Goal: Task Accomplishment & Management: Complete application form

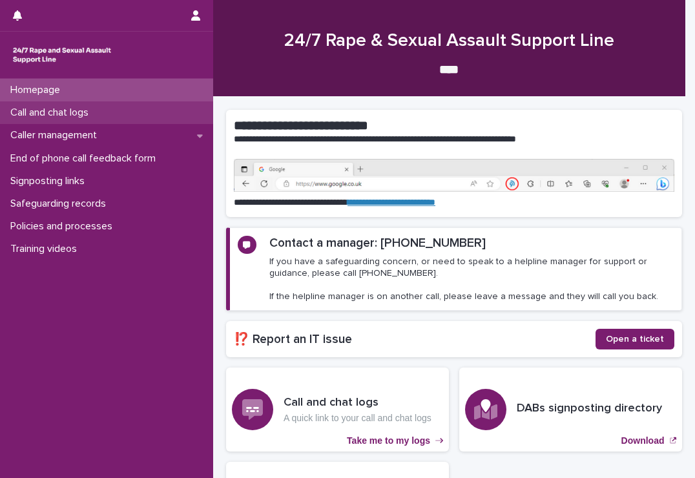
click at [28, 110] on p "Call and chat logs" at bounding box center [52, 113] width 94 height 12
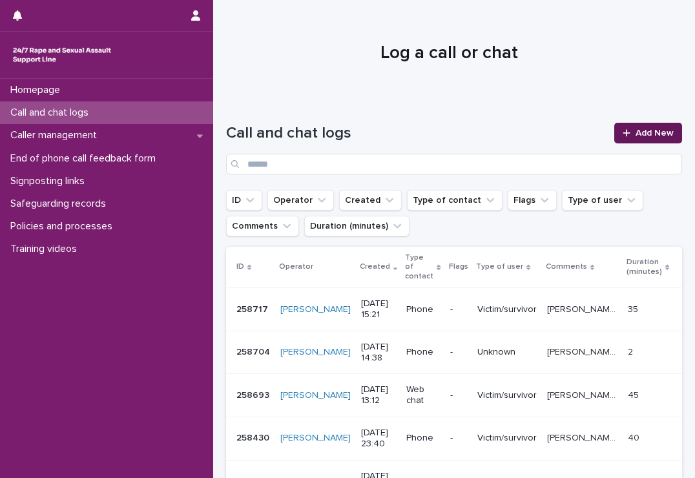
click at [636, 129] on span "Add New" at bounding box center [655, 133] width 38 height 9
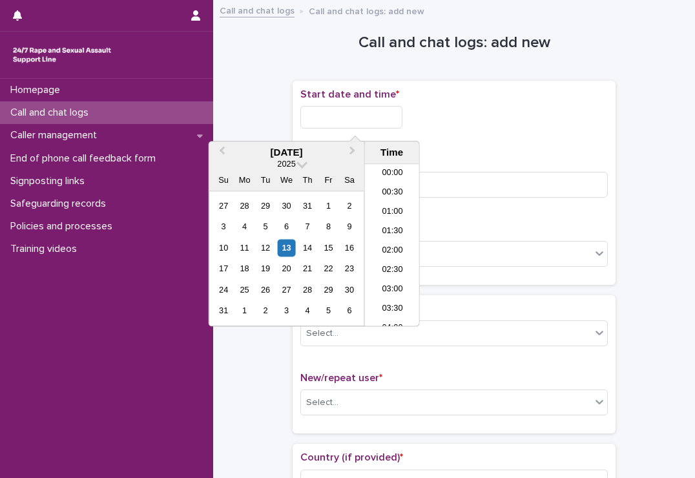
scroll to position [394, 0]
click at [335, 115] on input "text" at bounding box center [351, 117] width 102 height 23
click at [393, 239] on li "12:00" at bounding box center [392, 245] width 55 height 19
click at [384, 120] on input "**********" at bounding box center [351, 117] width 102 height 23
type input "**********"
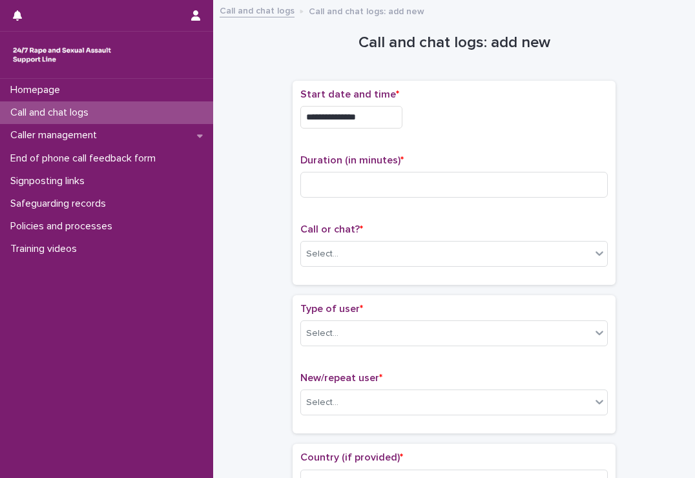
click at [468, 130] on div "**********" at bounding box center [454, 114] width 308 height 50
click at [418, 176] on input at bounding box center [454, 185] width 308 height 26
click at [418, 176] on input "*" at bounding box center [454, 185] width 308 height 26
type input "*"
click at [401, 239] on div "Call or chat? * Select..." at bounding box center [454, 251] width 308 height 54
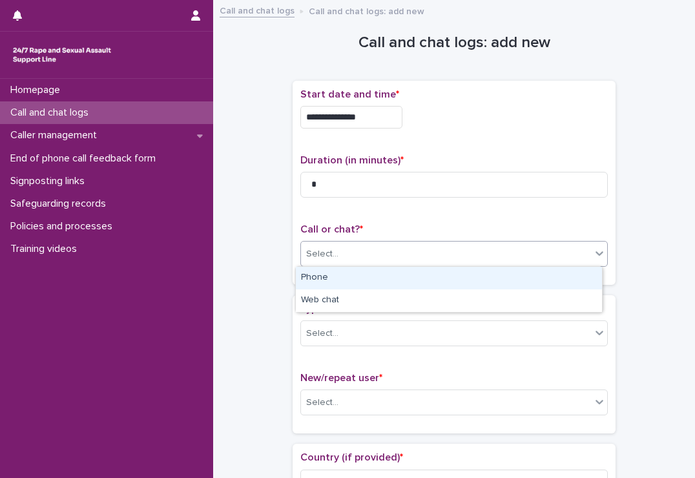
click at [395, 249] on div "Select..." at bounding box center [446, 254] width 290 height 21
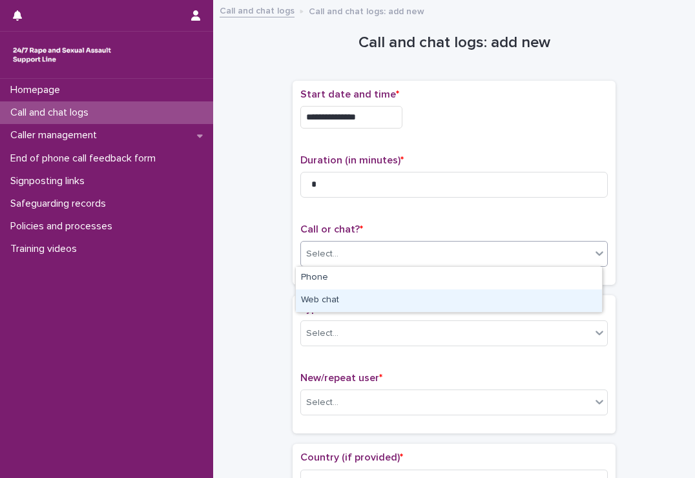
click at [390, 297] on div "Web chat" at bounding box center [449, 300] width 306 height 23
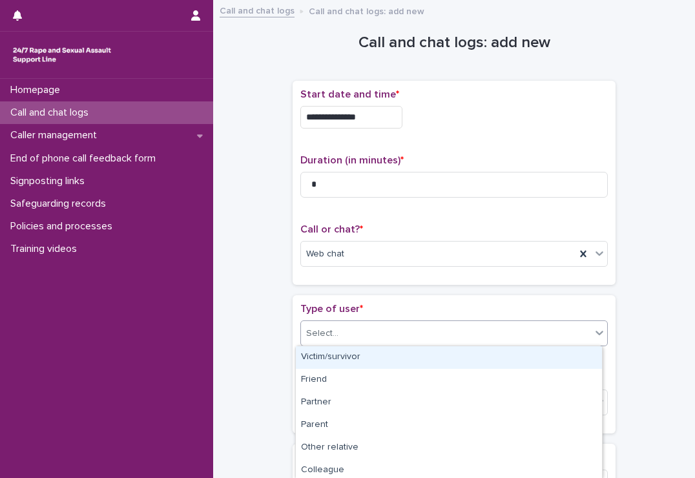
click at [384, 330] on div "Select..." at bounding box center [446, 333] width 290 height 21
click at [362, 359] on div "Victim/survivor" at bounding box center [449, 357] width 306 height 23
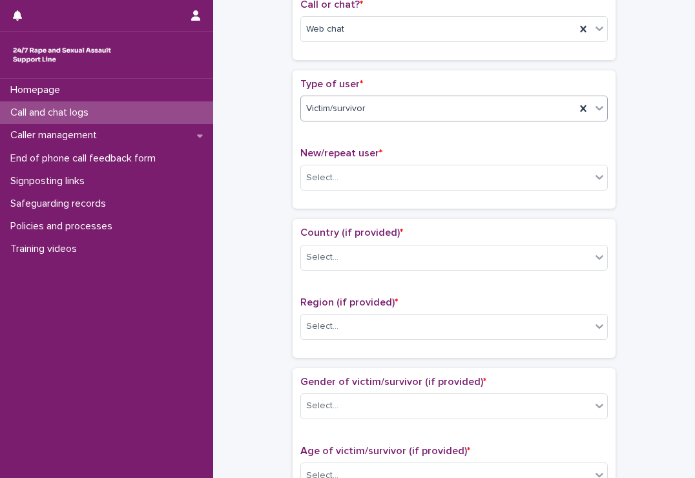
scroll to position [229, 0]
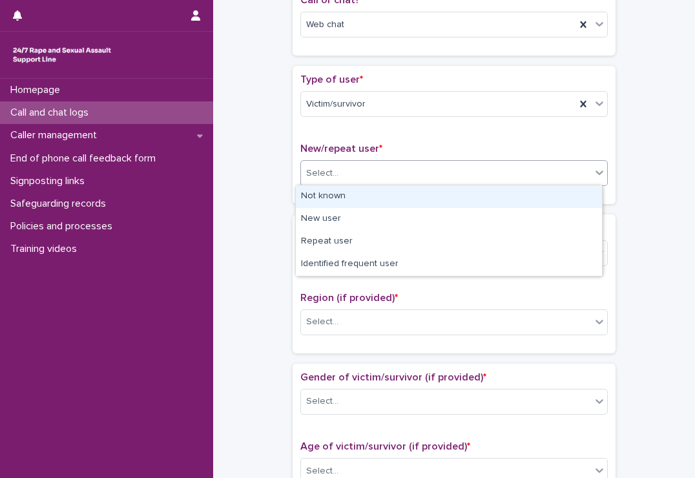
click at [364, 168] on div "Select..." at bounding box center [446, 173] width 290 height 21
click at [349, 204] on div "Not known" at bounding box center [449, 196] width 306 height 23
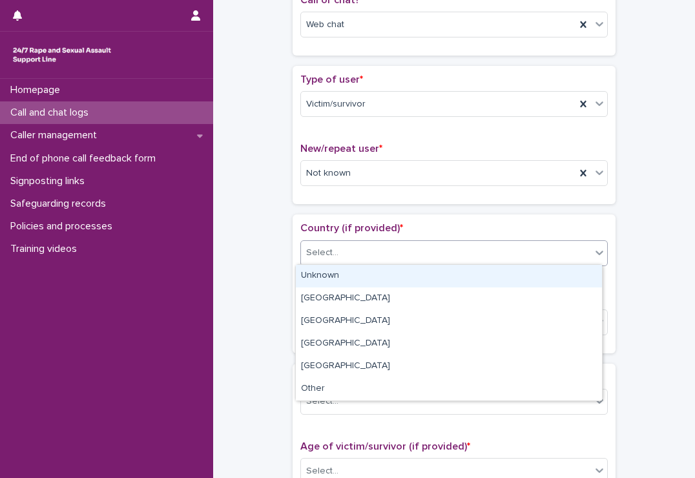
drag, startPoint x: 349, startPoint y: 246, endPoint x: 333, endPoint y: 275, distance: 32.7
click at [333, 275] on body "**********" at bounding box center [347, 239] width 695 height 478
click at [333, 275] on div "Unknown" at bounding box center [449, 276] width 306 height 23
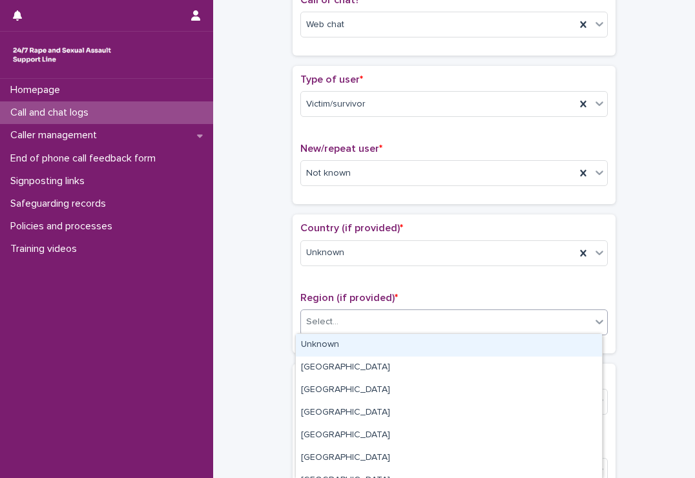
click at [342, 323] on div "Select..." at bounding box center [446, 321] width 290 height 21
click at [334, 338] on div "Unknown" at bounding box center [449, 345] width 306 height 23
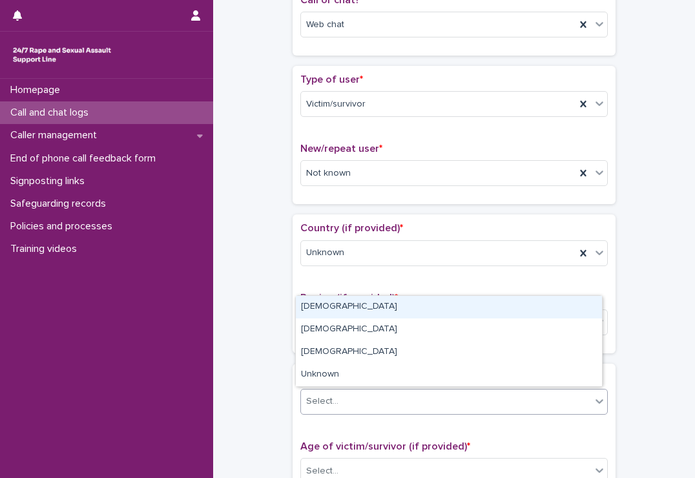
click at [340, 397] on input "text" at bounding box center [340, 401] width 1 height 11
click at [341, 306] on div "[DEMOGRAPHIC_DATA]" at bounding box center [449, 307] width 306 height 23
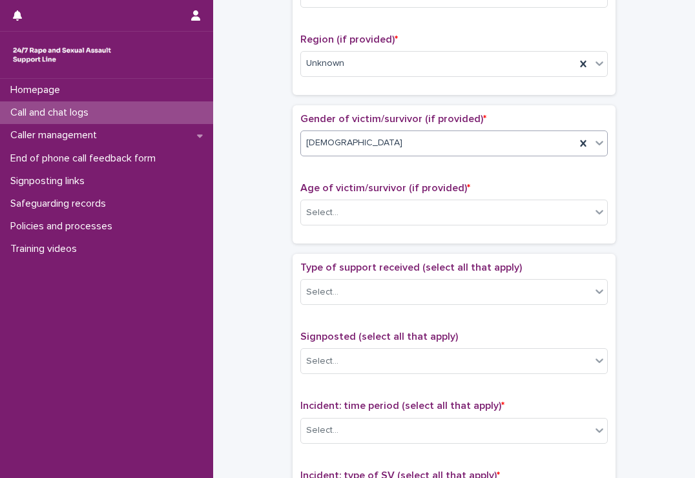
scroll to position [498, 0]
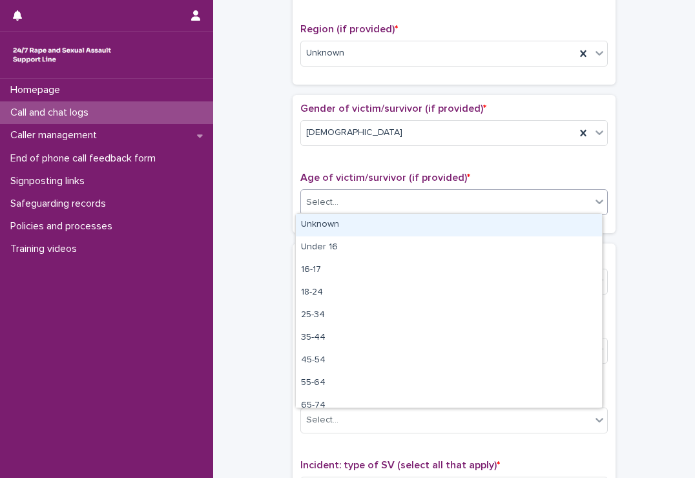
click at [354, 203] on div "Select..." at bounding box center [446, 202] width 290 height 21
click at [346, 219] on div "Unknown" at bounding box center [449, 225] width 306 height 23
click at [351, 197] on div "Unknown" at bounding box center [438, 202] width 275 height 21
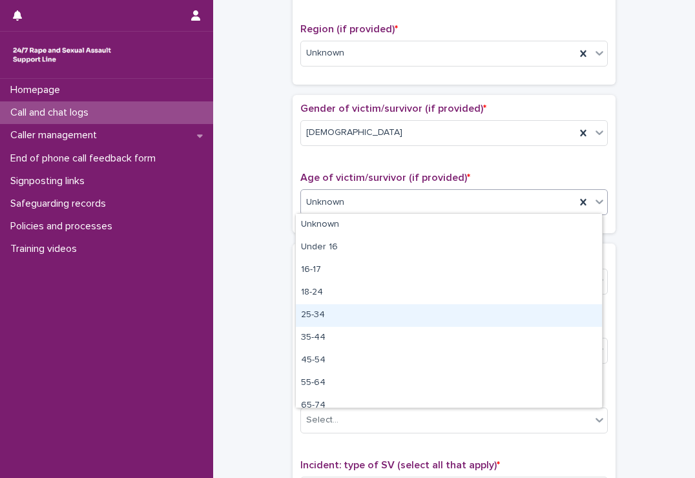
click at [346, 311] on div "25-34" at bounding box center [449, 315] width 306 height 23
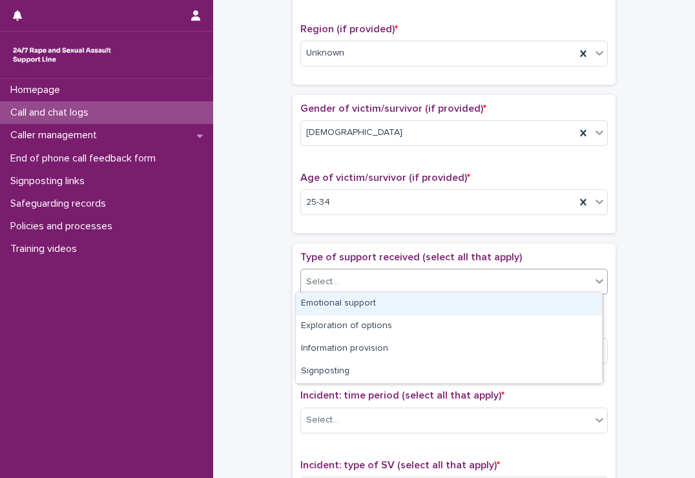
click at [364, 278] on div "Select..." at bounding box center [446, 281] width 290 height 21
click at [350, 309] on div "Emotional support" at bounding box center [449, 304] width 306 height 23
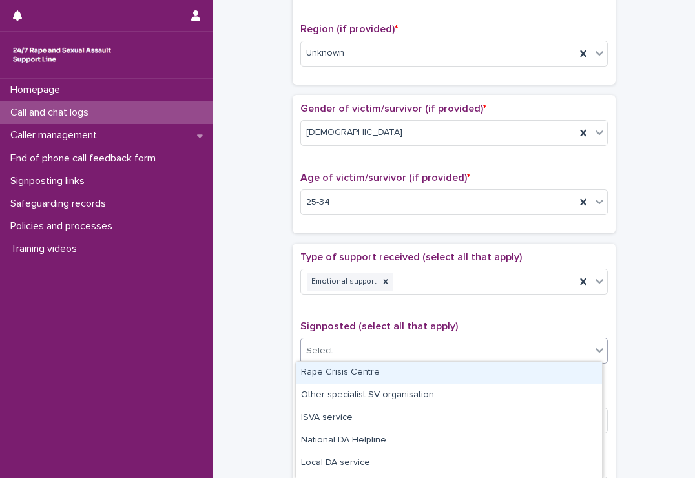
click at [359, 346] on div "Select..." at bounding box center [446, 350] width 290 height 21
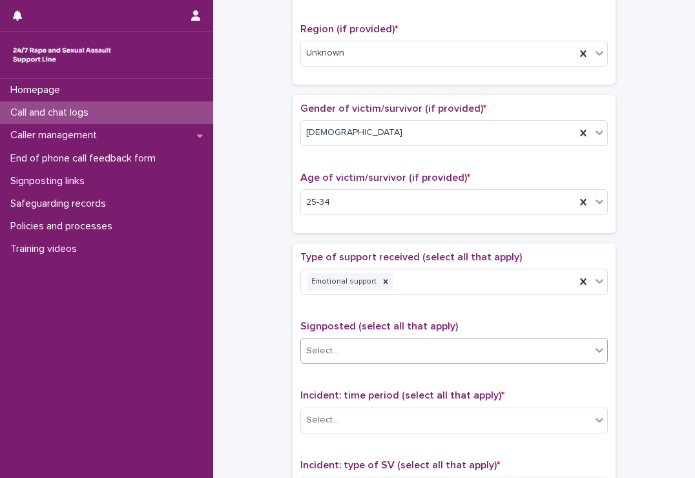
click at [359, 346] on div "Select..." at bounding box center [446, 350] width 290 height 21
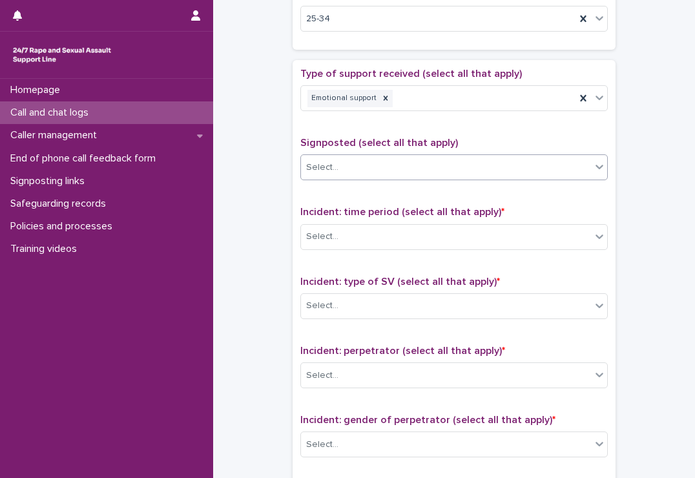
scroll to position [762, 0]
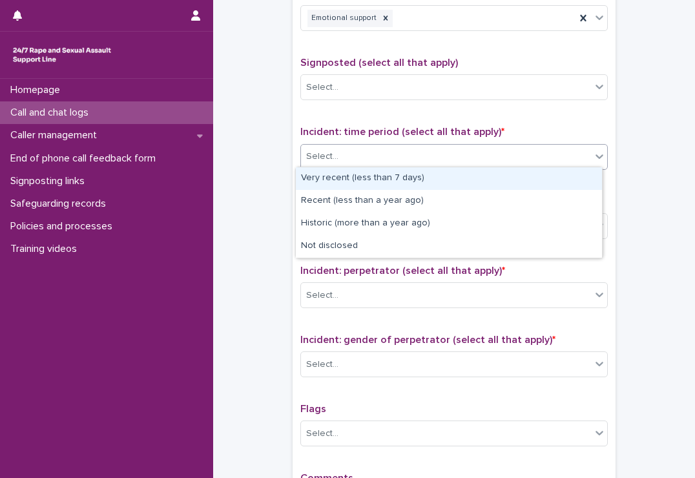
click at [352, 152] on div "Select..." at bounding box center [446, 156] width 290 height 21
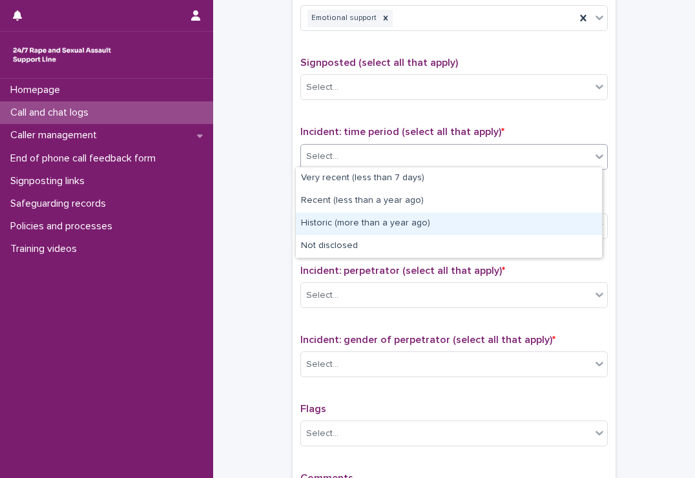
click at [345, 218] on div "Historic (more than a year ago)" at bounding box center [449, 224] width 306 height 23
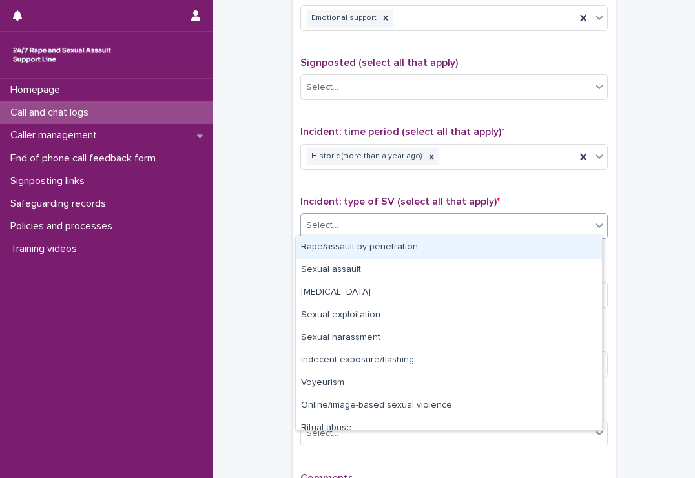
click at [345, 218] on div "Select..." at bounding box center [446, 225] width 290 height 21
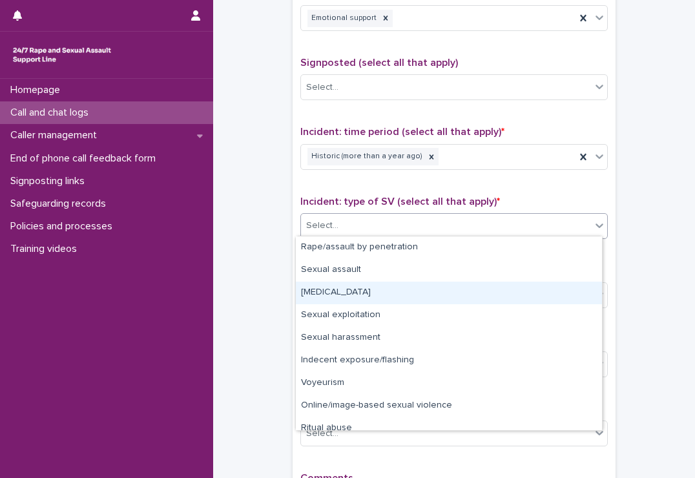
click at [348, 295] on div "[MEDICAL_DATA]" at bounding box center [449, 293] width 306 height 23
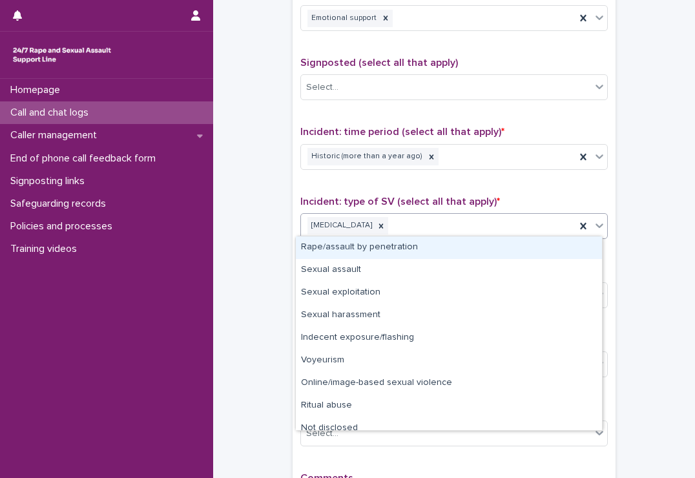
click at [419, 220] on div "[MEDICAL_DATA]" at bounding box center [438, 226] width 275 height 23
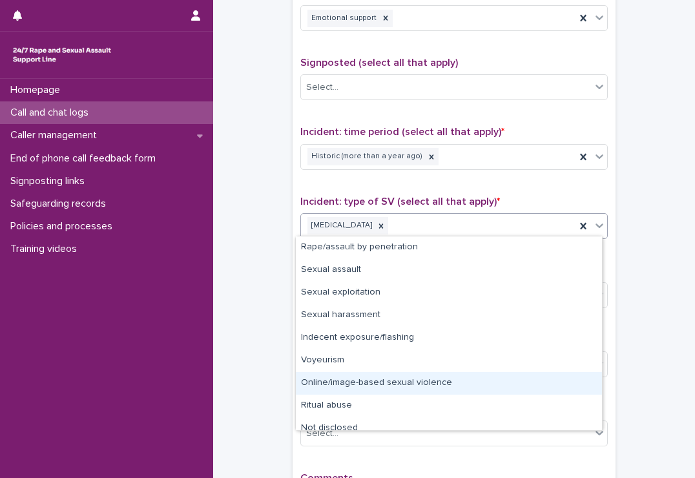
click at [367, 377] on div "Online/image-based sexual violence" at bounding box center [449, 383] width 306 height 23
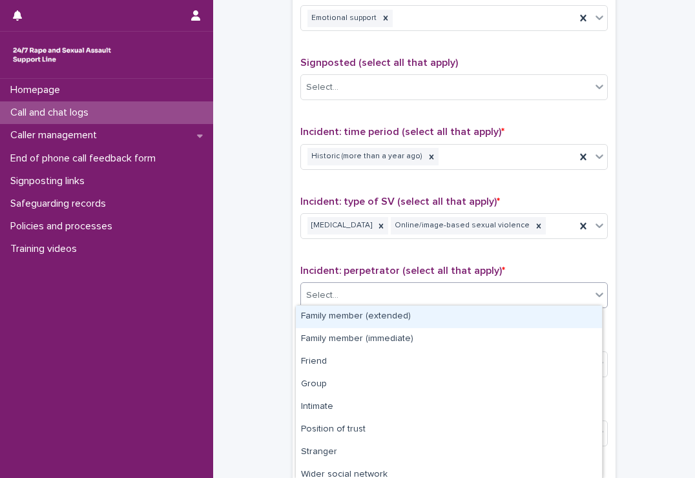
click at [397, 290] on div "Select..." at bounding box center [446, 295] width 290 height 21
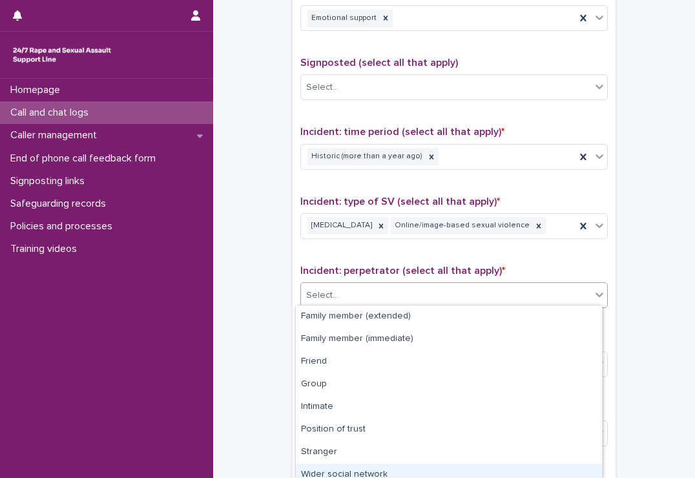
click at [362, 469] on div "Wider social network" at bounding box center [449, 475] width 306 height 23
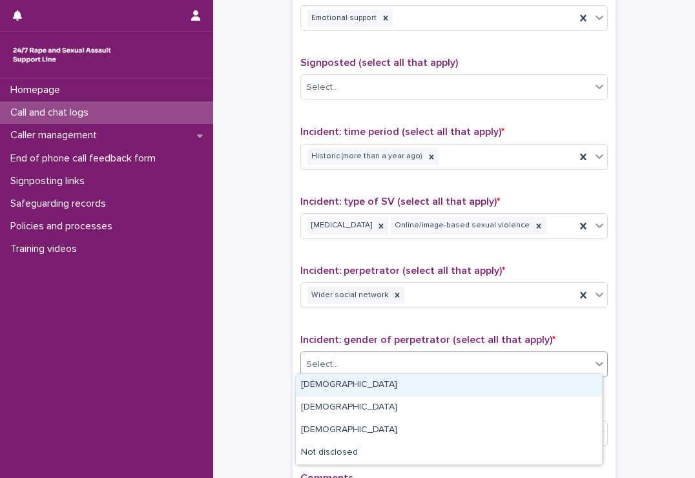
click at [370, 357] on div "Select..." at bounding box center [446, 364] width 290 height 21
click at [349, 384] on div "[DEMOGRAPHIC_DATA]" at bounding box center [449, 385] width 306 height 23
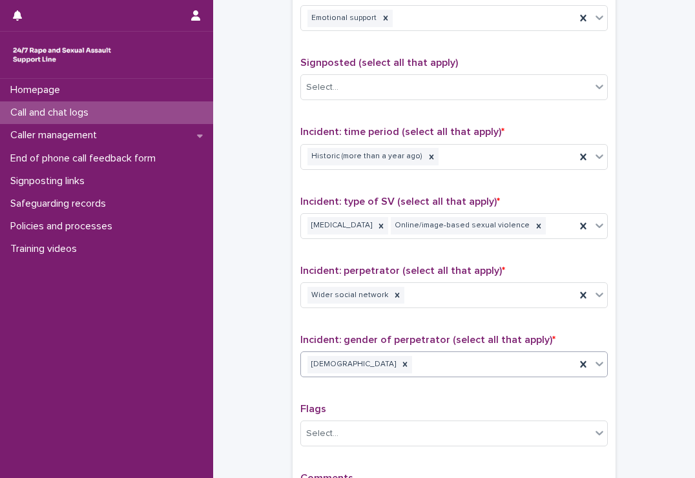
scroll to position [948, 0]
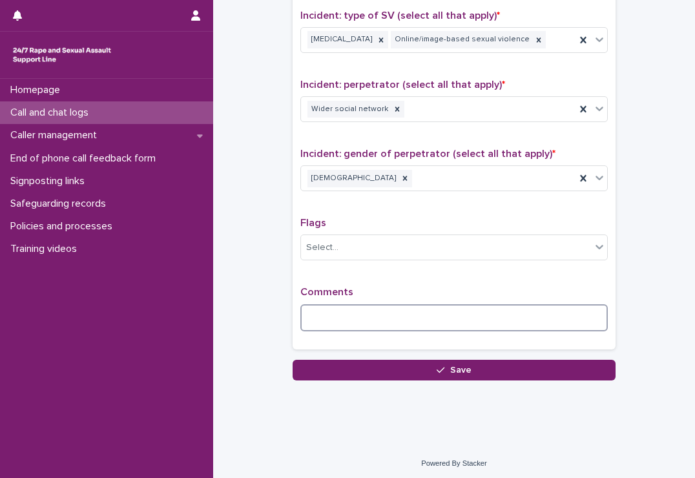
click at [362, 313] on textarea at bounding box center [454, 318] width 308 height 28
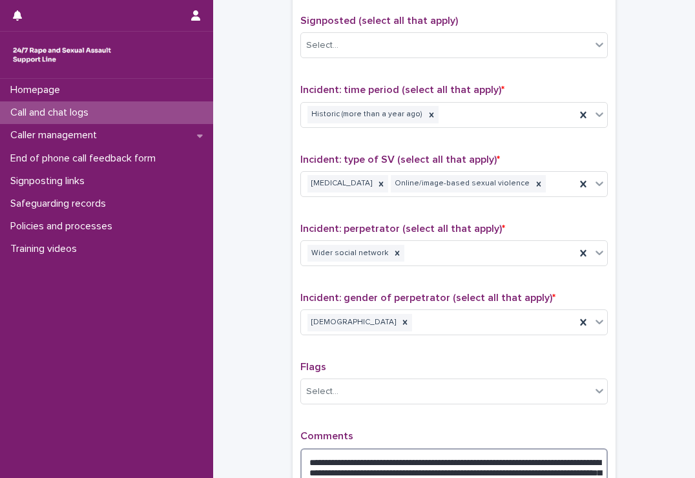
scroll to position [969, 0]
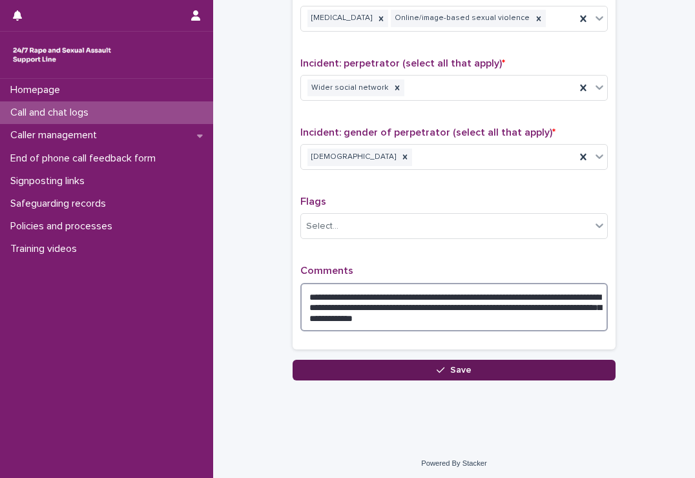
type textarea "**********"
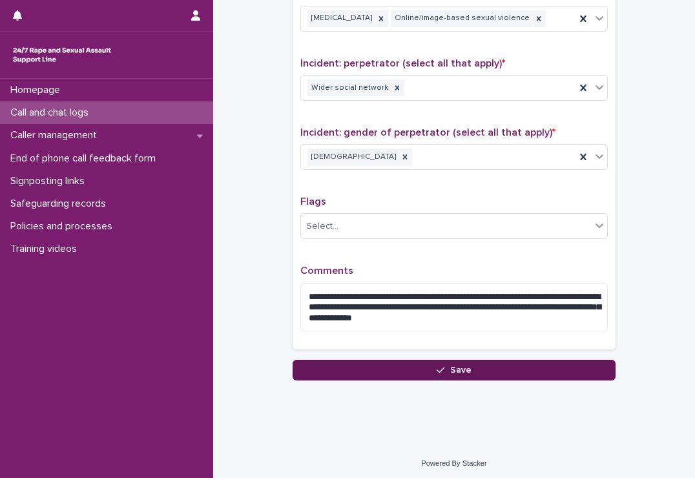
click at [485, 371] on button "Save" at bounding box center [454, 370] width 323 height 21
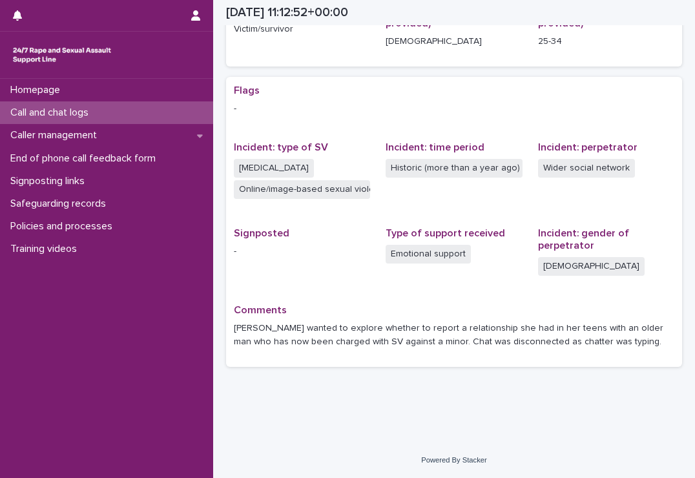
scroll to position [204, 0]
